Goal: Transaction & Acquisition: Download file/media

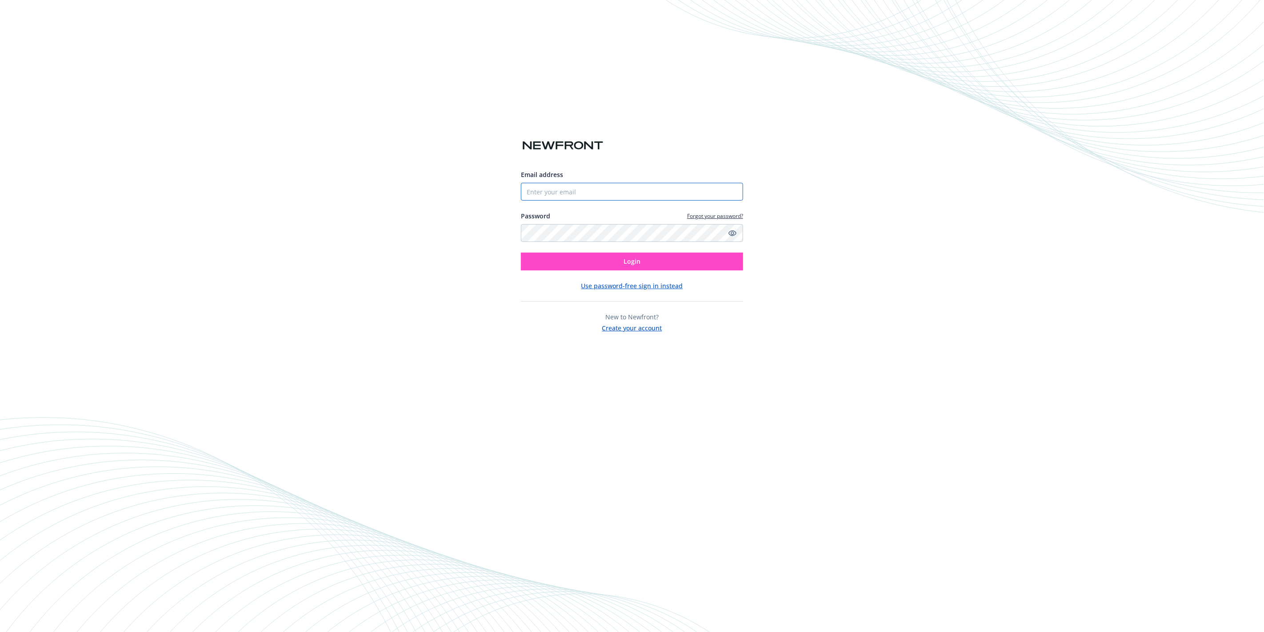
type input "[PERSON_NAME][EMAIL_ADDRESS][PERSON_NAME][DOMAIN_NAME]"
click at [620, 258] on button "Login" at bounding box center [632, 261] width 222 height 18
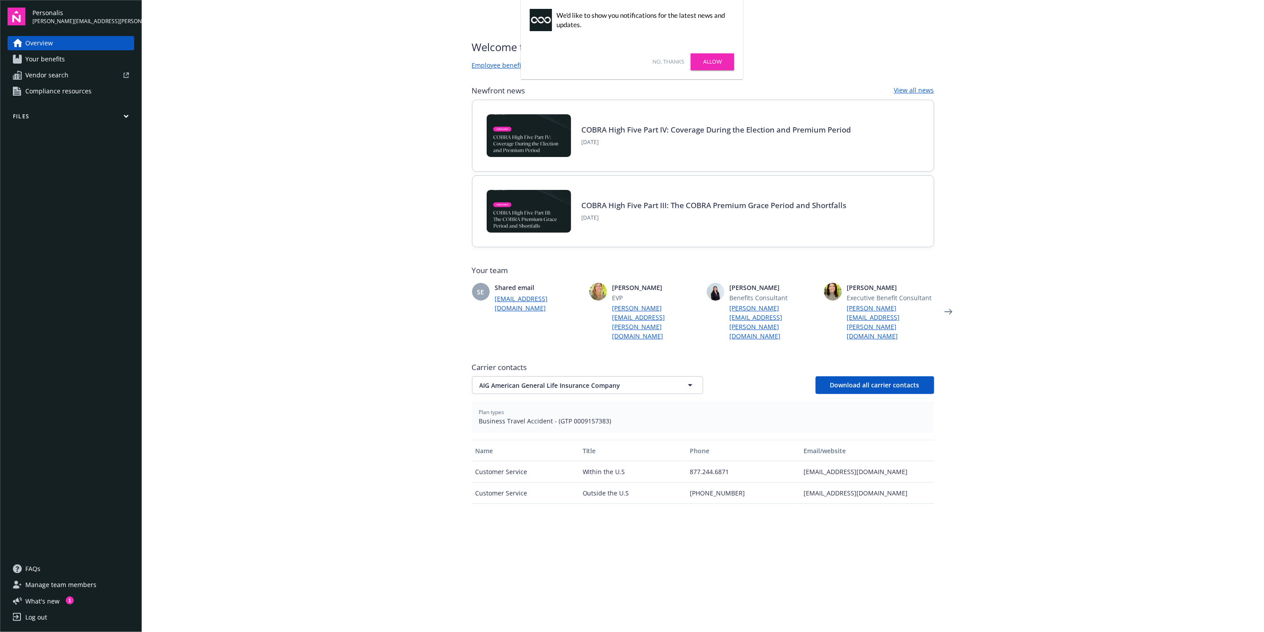
click at [664, 61] on link "No, thanks" at bounding box center [668, 62] width 32 height 8
click at [945, 309] on icon "Next" at bounding box center [948, 312] width 8 height 6
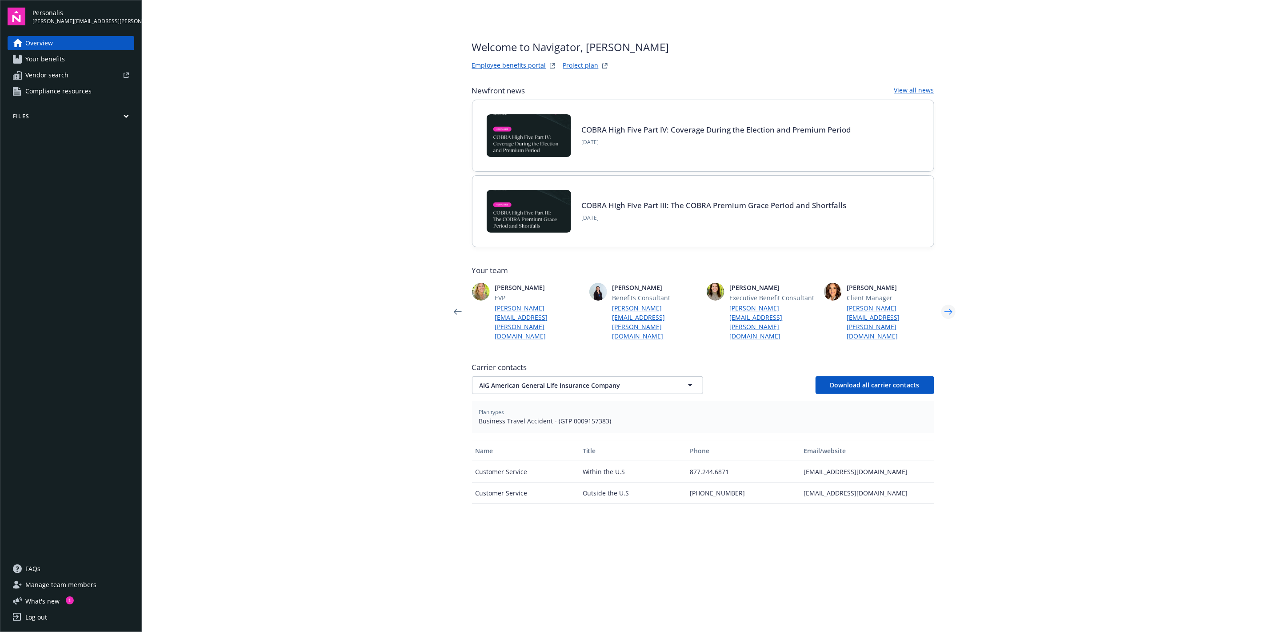
click at [945, 309] on icon "Next" at bounding box center [948, 312] width 8 height 6
click at [452, 304] on icon "Previous" at bounding box center [458, 312] width 14 height 18
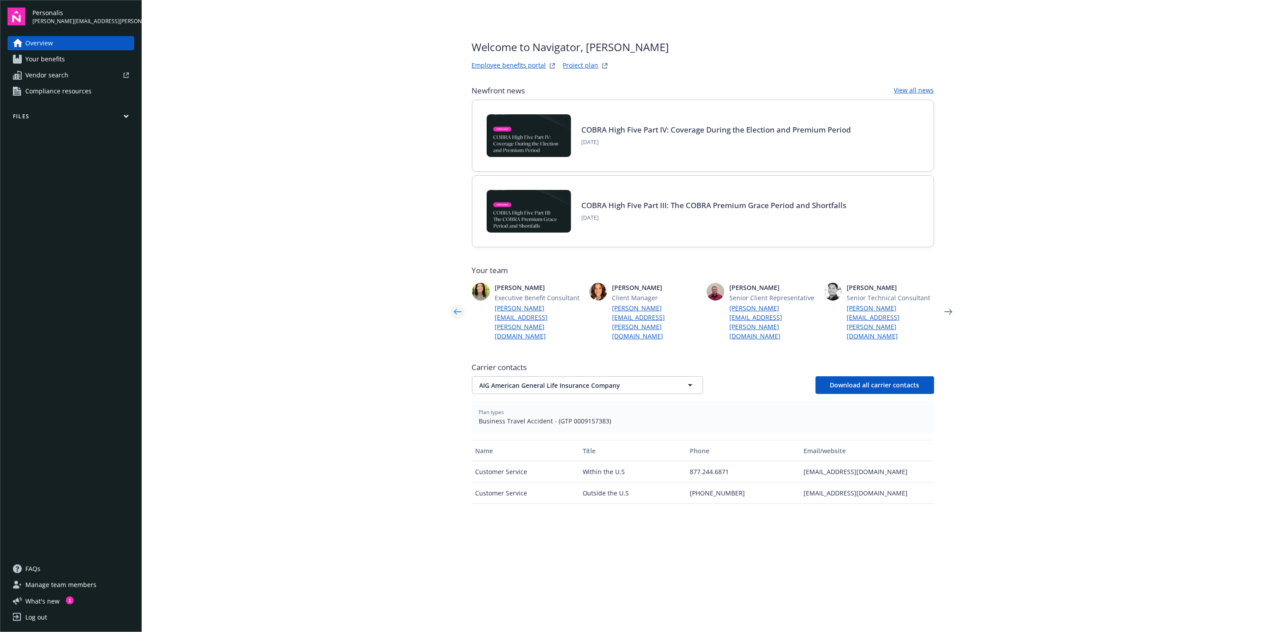
click at [454, 309] on icon "Previous" at bounding box center [458, 312] width 8 height 6
click at [452, 306] on icon "Previous" at bounding box center [458, 312] width 14 height 18
click at [452, 307] on icon "Previous" at bounding box center [458, 312] width 14 height 18
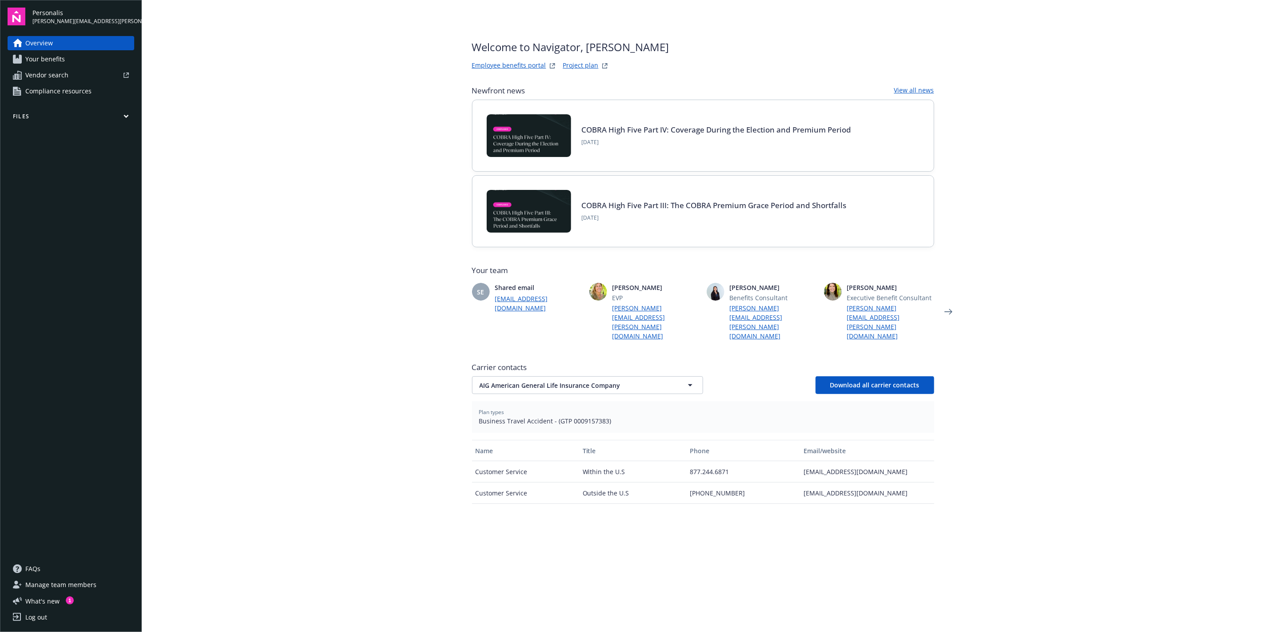
click at [452, 307] on icon "Previous" at bounding box center [458, 312] width 14 height 18
click at [38, 597] on span "What ' s new" at bounding box center [42, 600] width 34 height 9
click at [54, 119] on button "Files" at bounding box center [71, 117] width 127 height 11
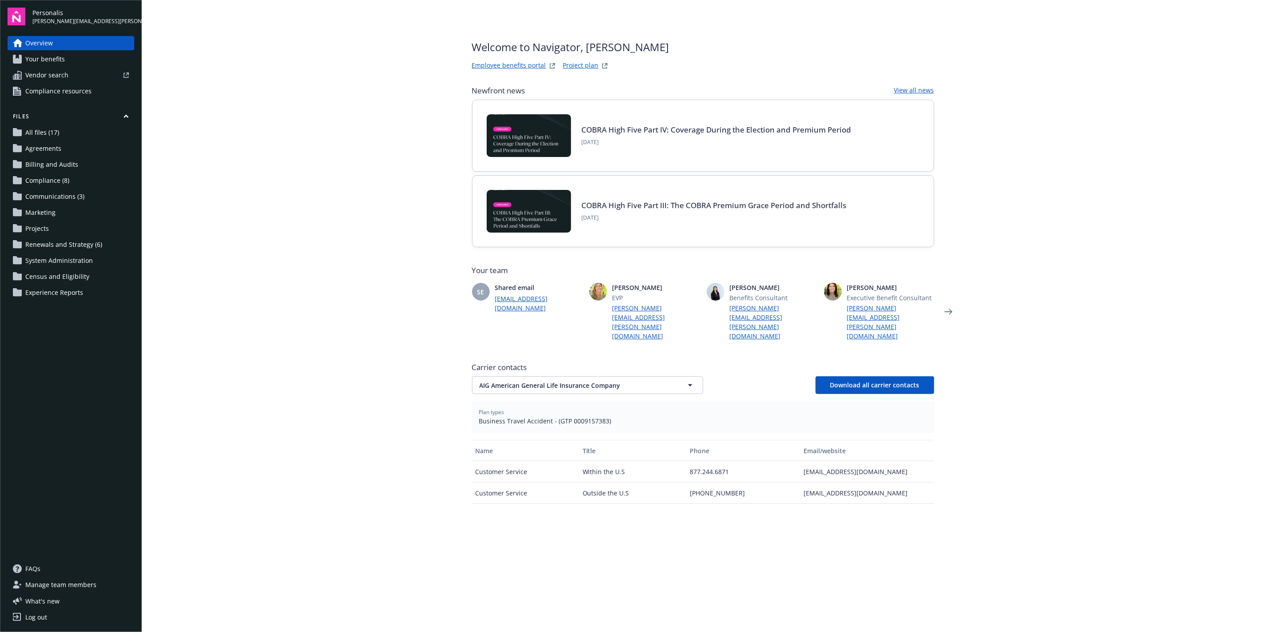
click at [53, 134] on span "All files (17)" at bounding box center [42, 132] width 34 height 14
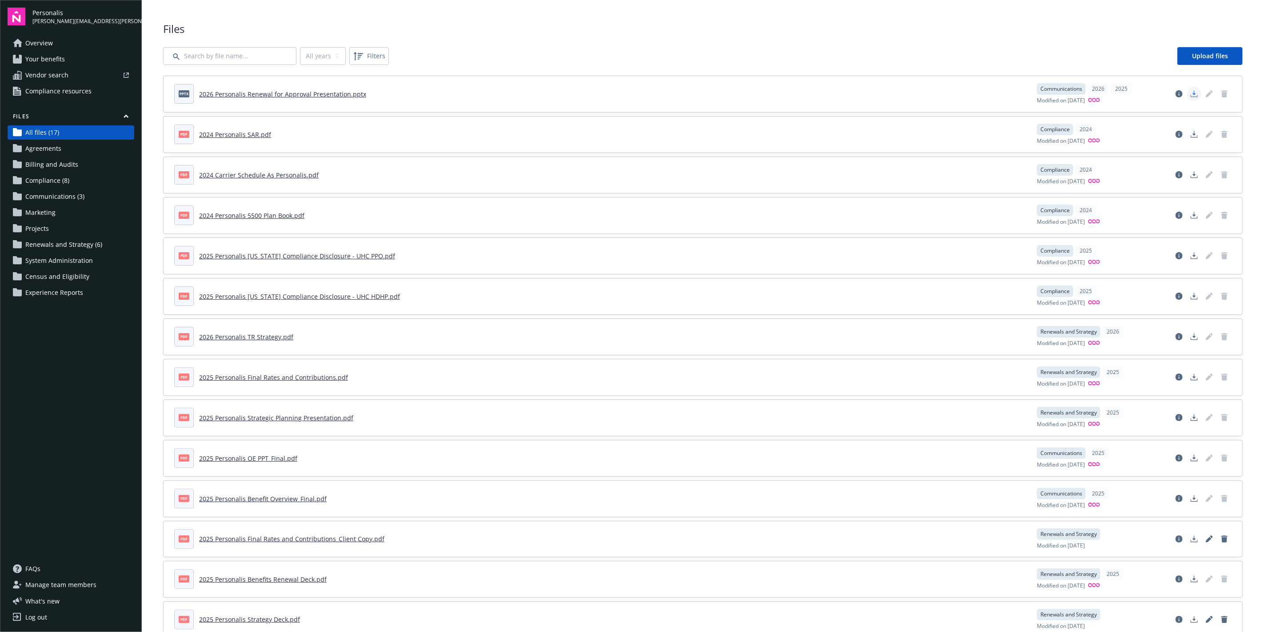
click at [1192, 92] on polygon "Download document" at bounding box center [1194, 93] width 4 height 5
